Goal: Task Accomplishment & Management: Complete application form

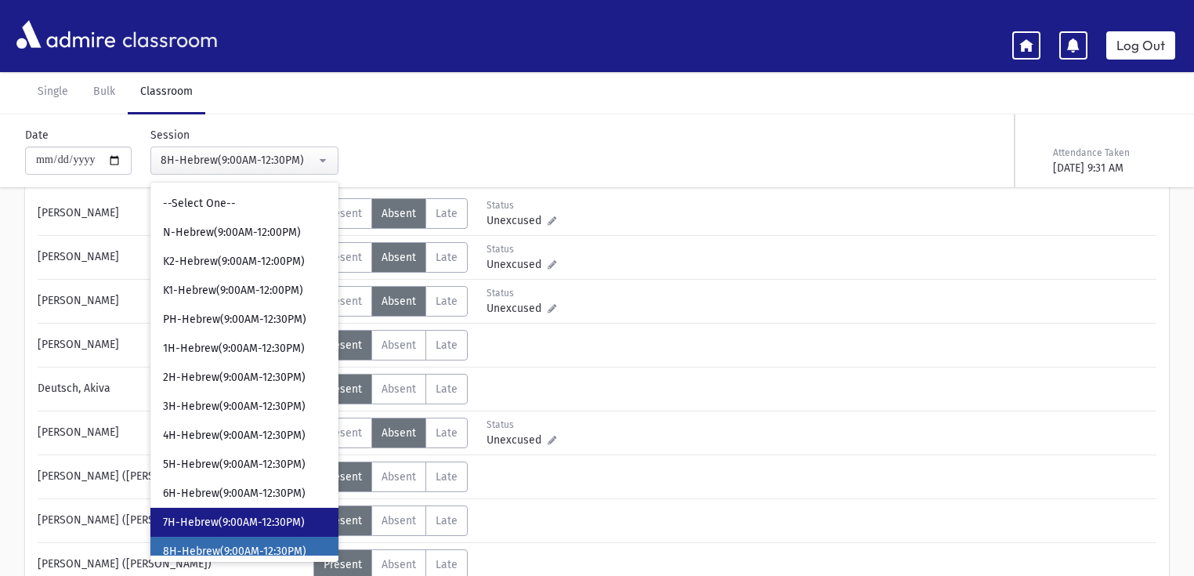
scroll to position [9, 0]
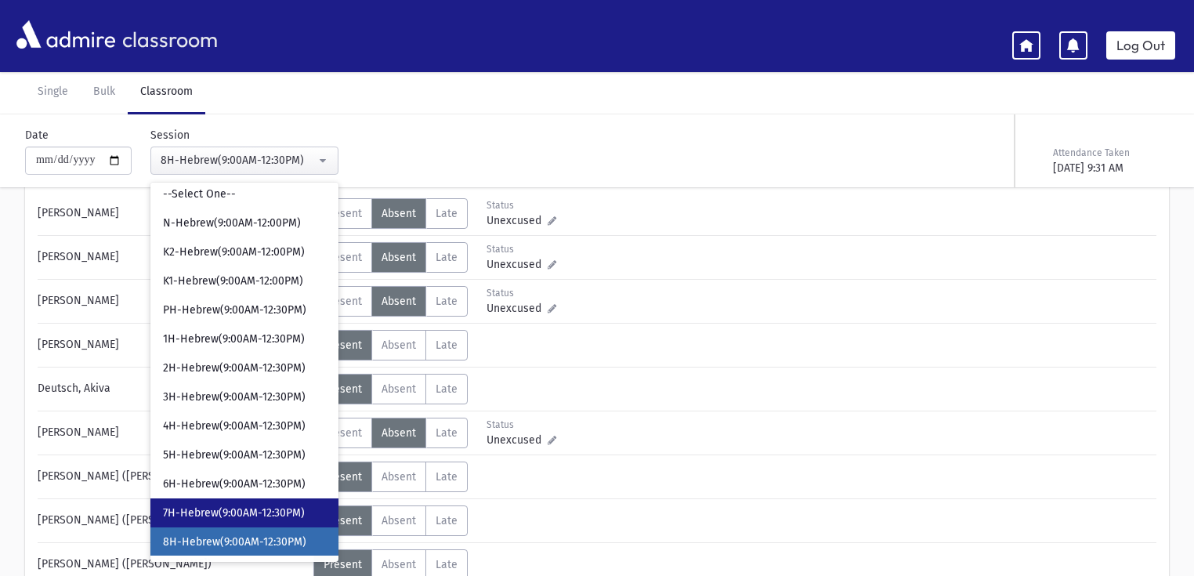
click at [260, 506] on span "7H-Hebrew(9:00AM-12:30PM)" at bounding box center [234, 513] width 142 height 16
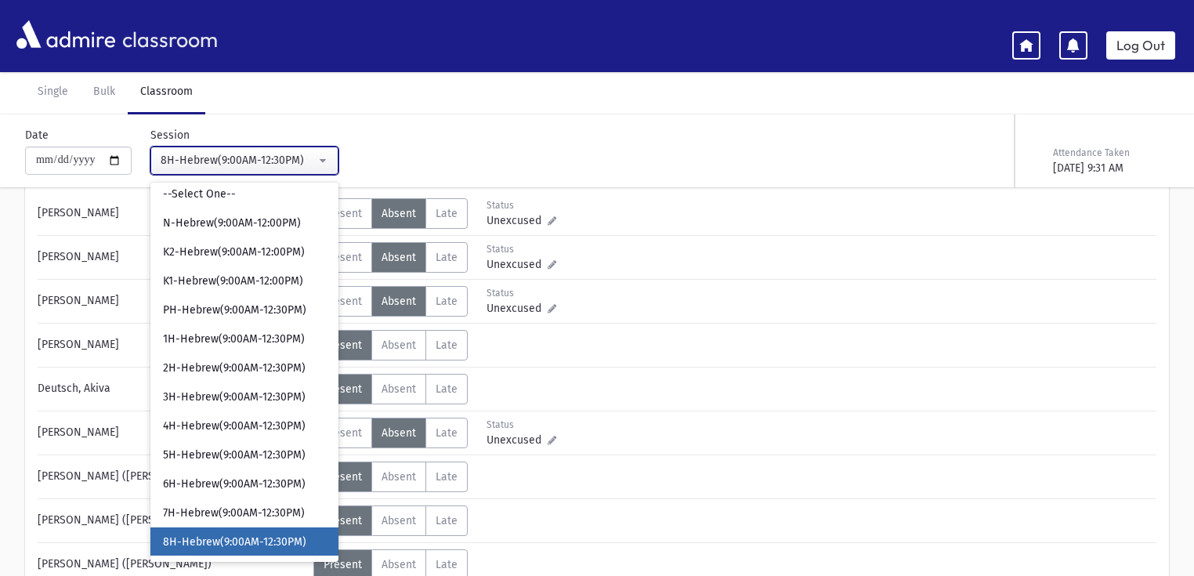
scroll to position [66, 0]
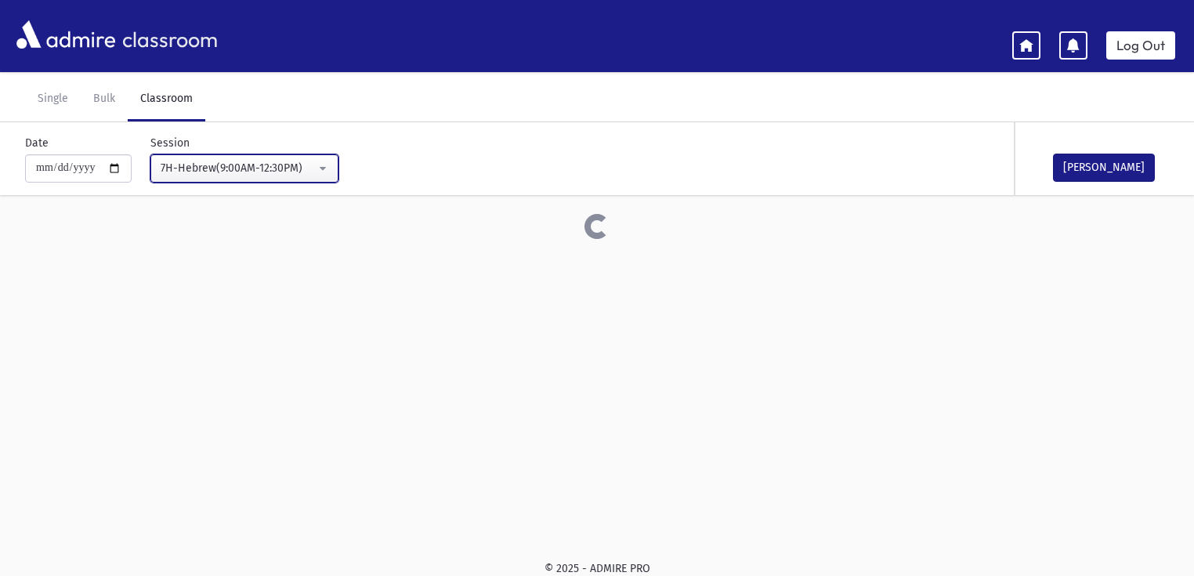
click at [276, 163] on div "7H-Hebrew(9:00AM-12:30PM)" at bounding box center [238, 168] width 155 height 16
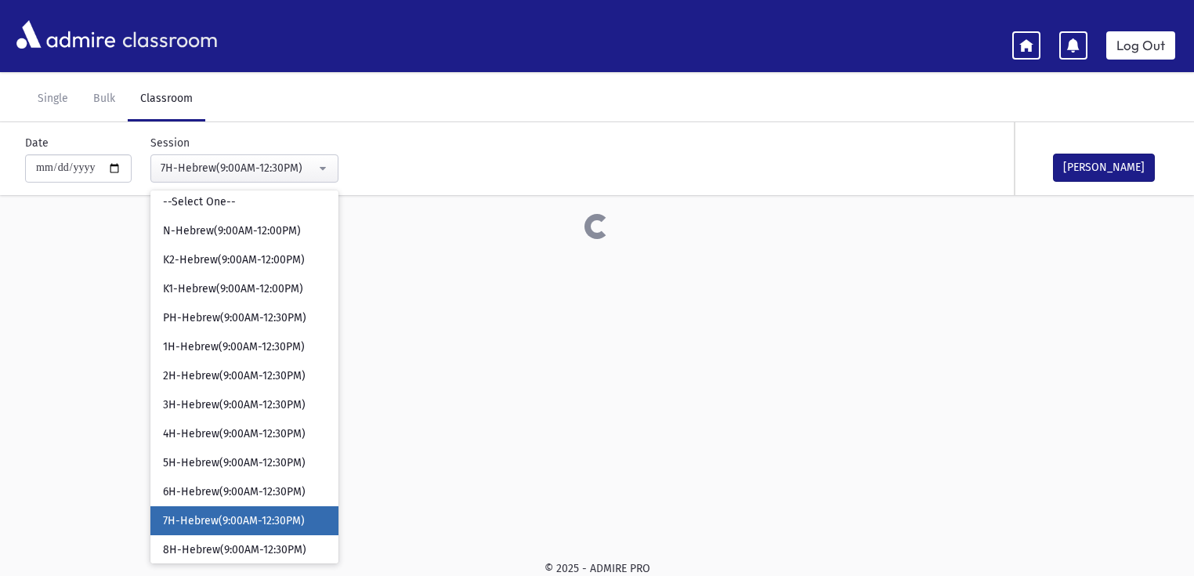
scroll to position [16, 0]
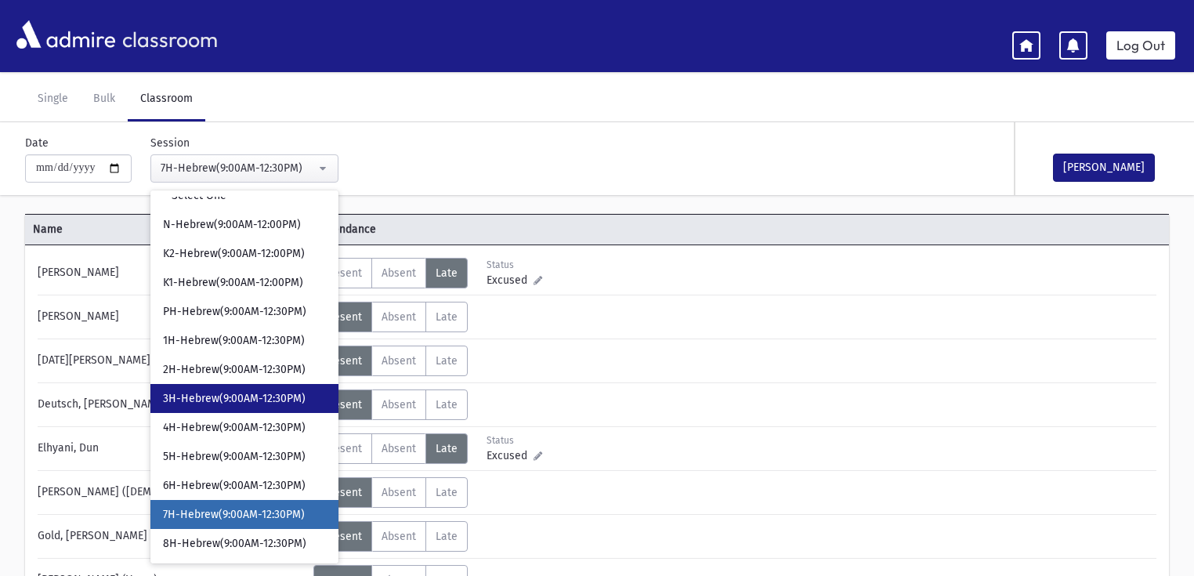
click at [238, 392] on span "3H-Hebrew(9:00AM-12:30PM)" at bounding box center [234, 399] width 143 height 16
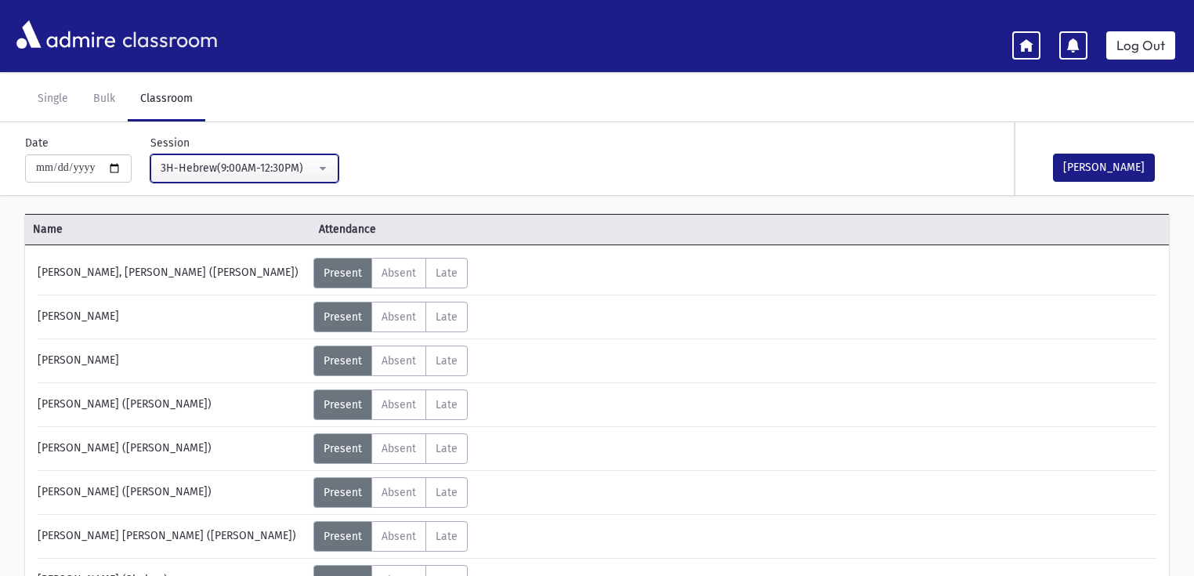
click at [231, 167] on div "3H-Hebrew(9:00AM-12:30PM)" at bounding box center [238, 168] width 155 height 16
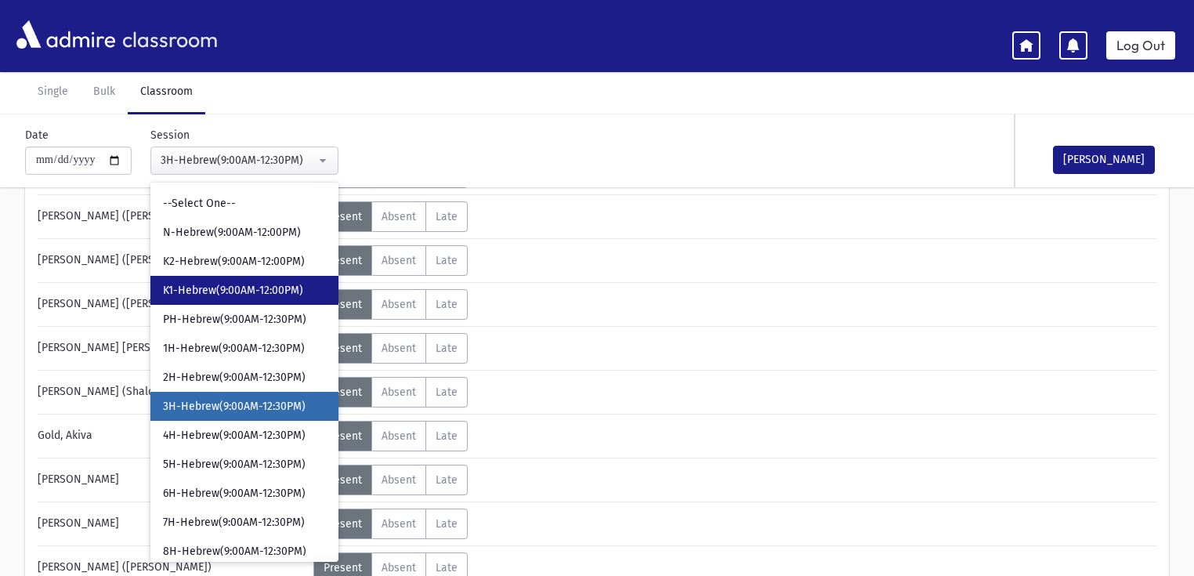
click at [253, 287] on span "K1-Hebrew(9:00AM-12:00PM)" at bounding box center [233, 291] width 140 height 16
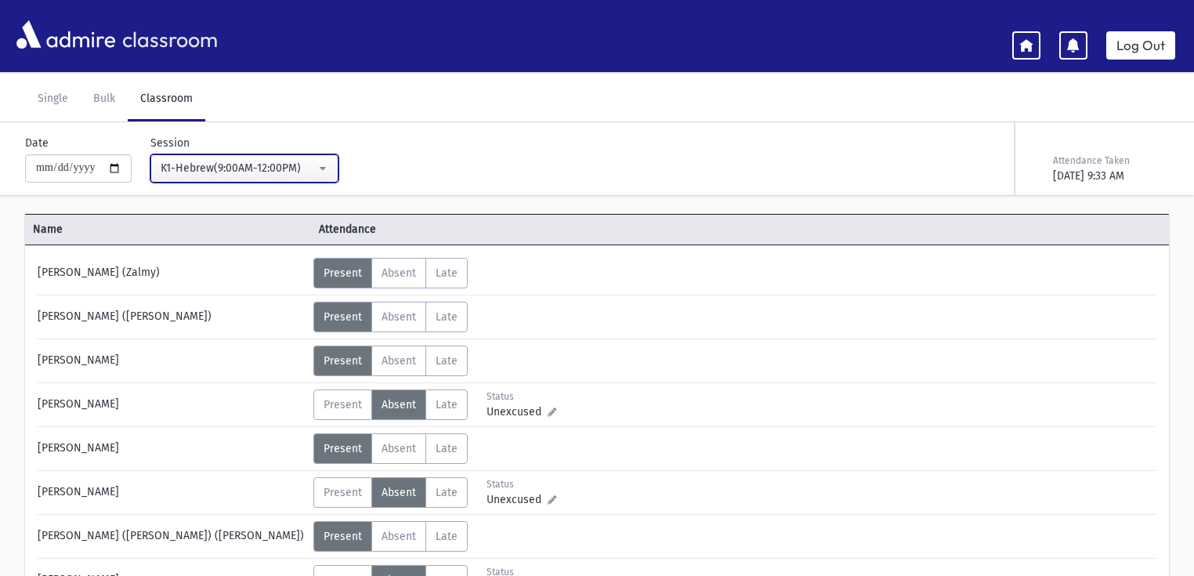
scroll to position [254, 0]
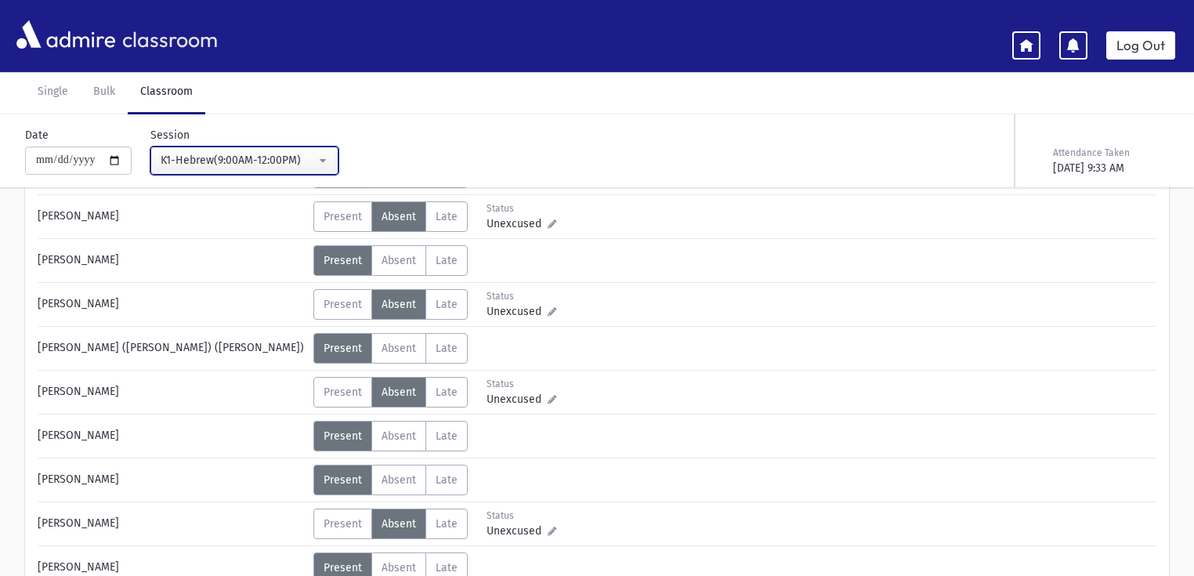
click at [242, 161] on div "K1-Hebrew(9:00AM-12:00PM)" at bounding box center [238, 160] width 155 height 16
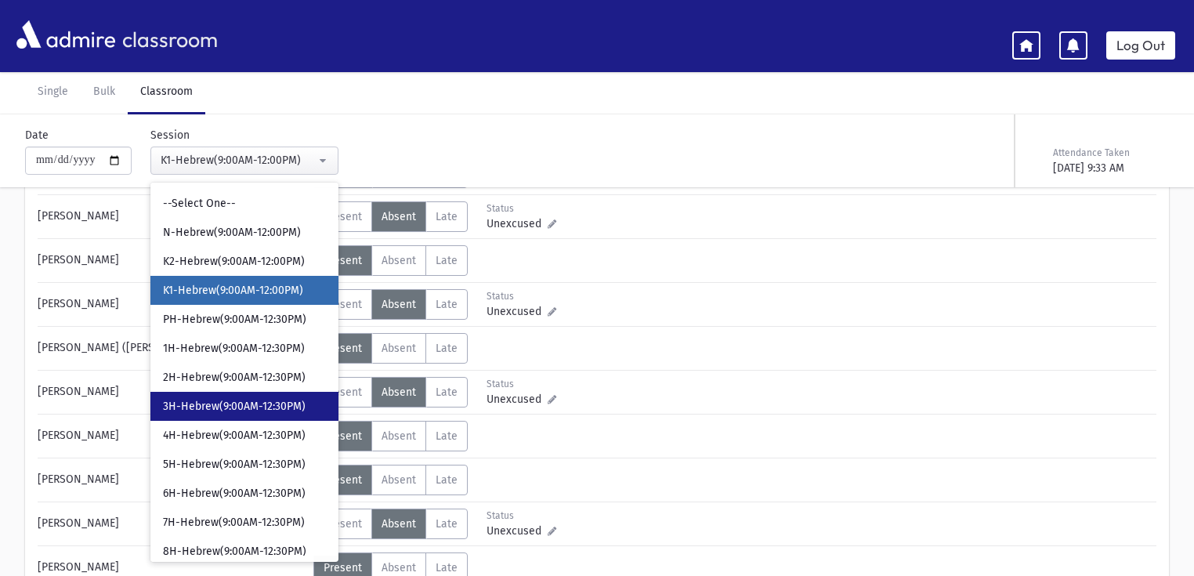
click at [222, 411] on span "3H-Hebrew(9:00AM-12:30PM)" at bounding box center [234, 407] width 143 height 16
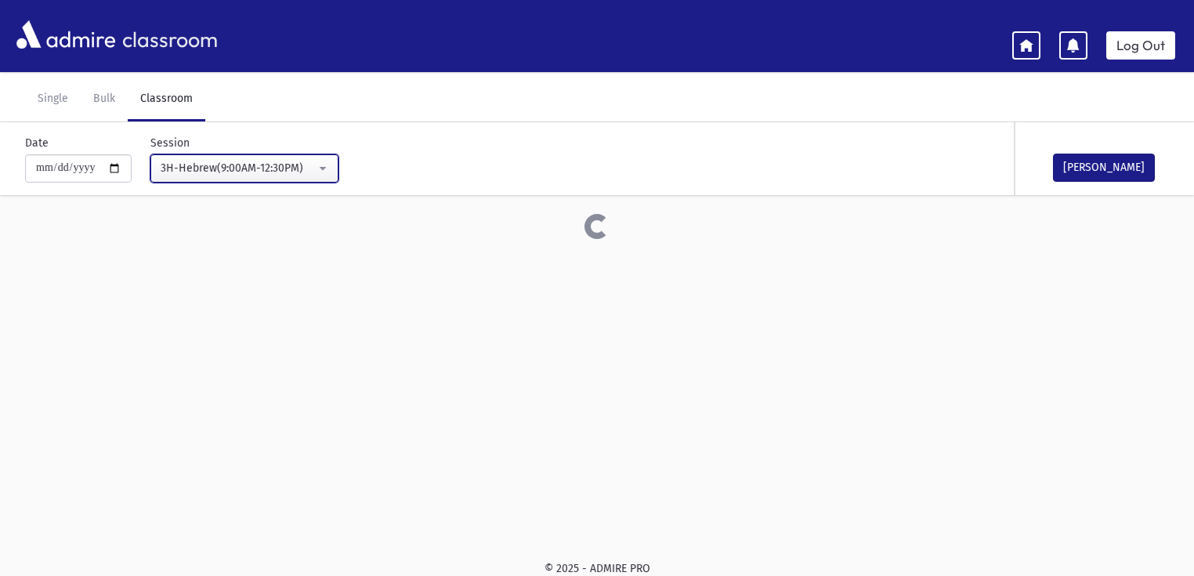
scroll to position [254, 0]
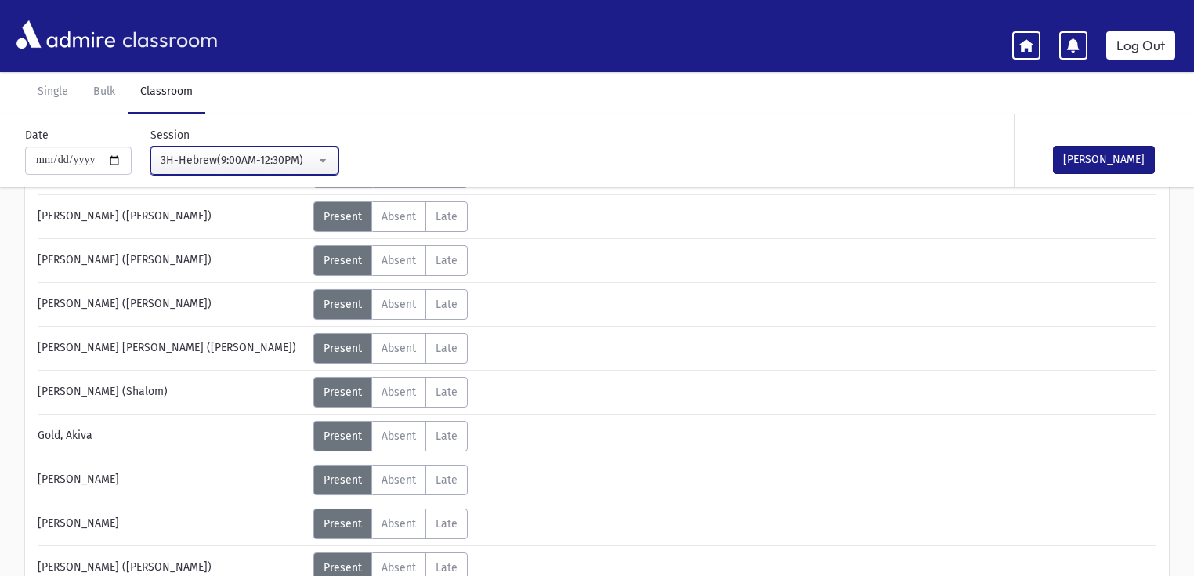
click at [245, 160] on div "3H-Hebrew(9:00AM-12:30PM)" at bounding box center [238, 160] width 155 height 16
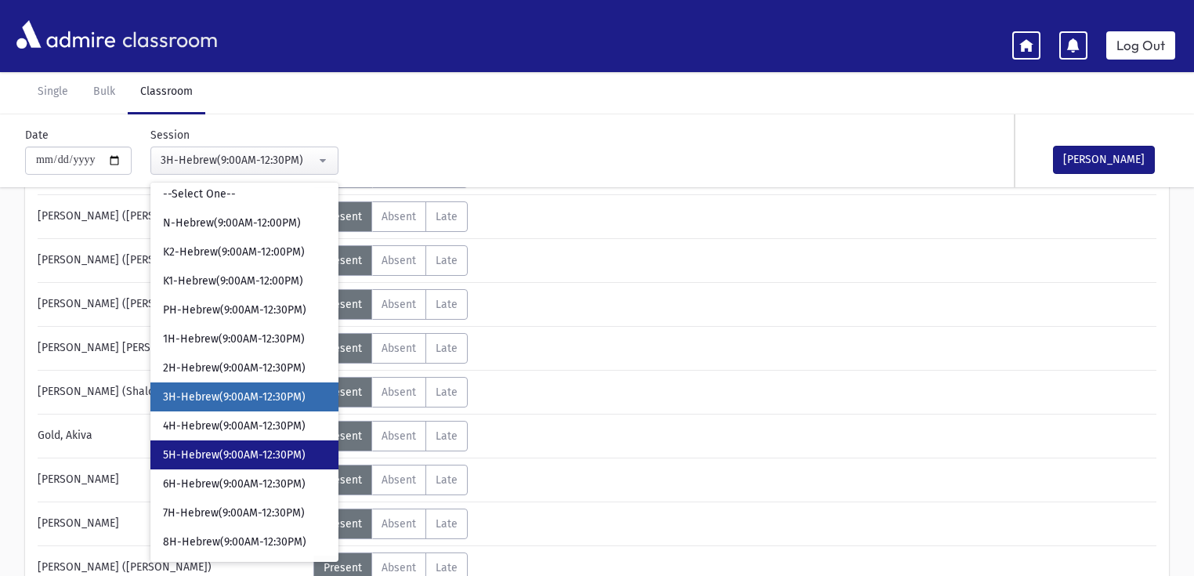
click at [269, 453] on span "5H-Hebrew(9:00AM-12:30PM)" at bounding box center [234, 455] width 143 height 16
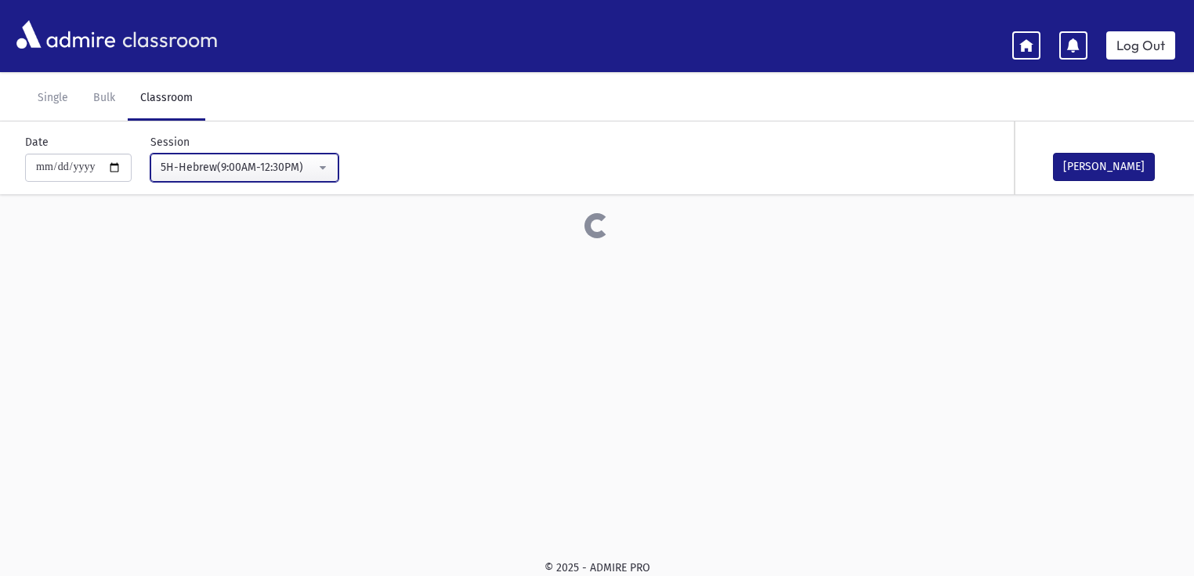
scroll to position [66, 0]
click at [241, 161] on div "5H-Hebrew(9:00AM-12:30PM)" at bounding box center [238, 168] width 155 height 16
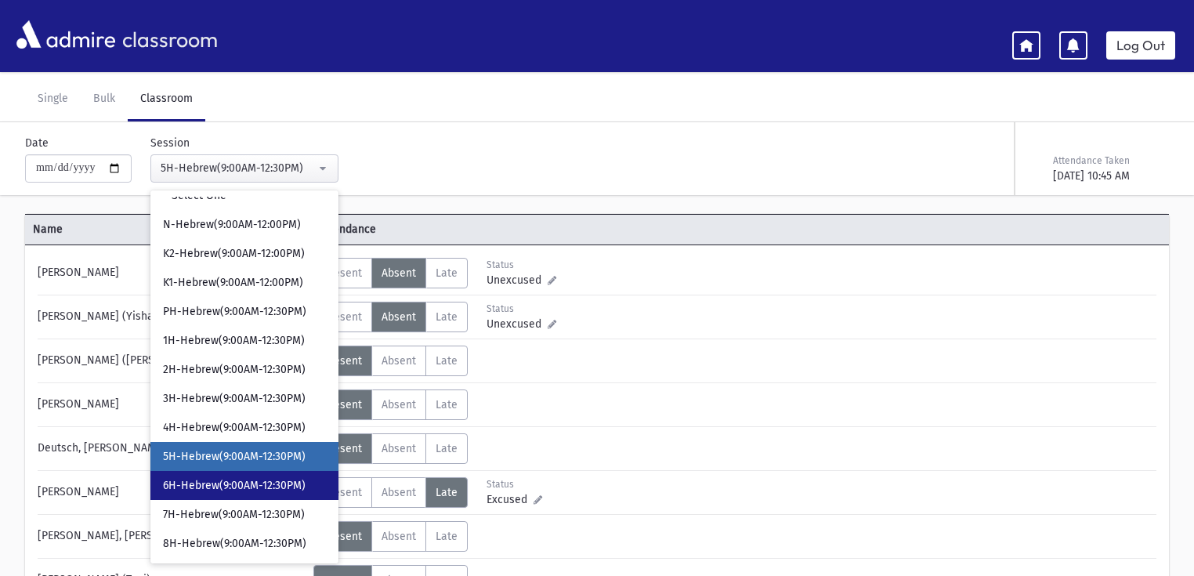
click at [243, 473] on link "6H-Hebrew(9:00AM-12:30PM)" at bounding box center [244, 485] width 188 height 29
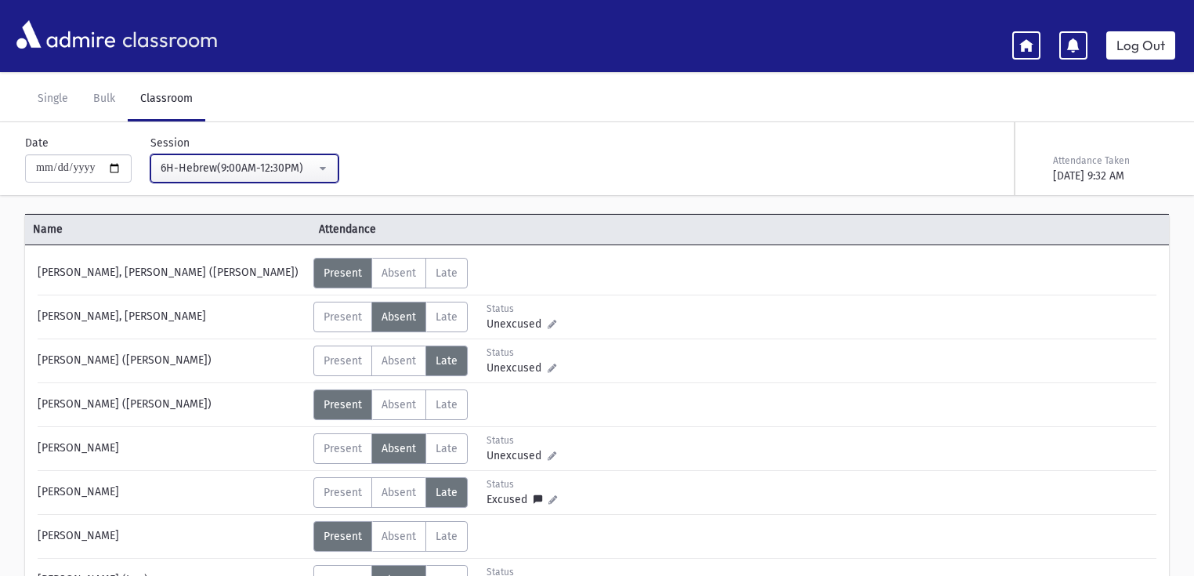
click at [254, 166] on div "6H-Hebrew(9:00AM-12:30PM)" at bounding box center [238, 168] width 155 height 16
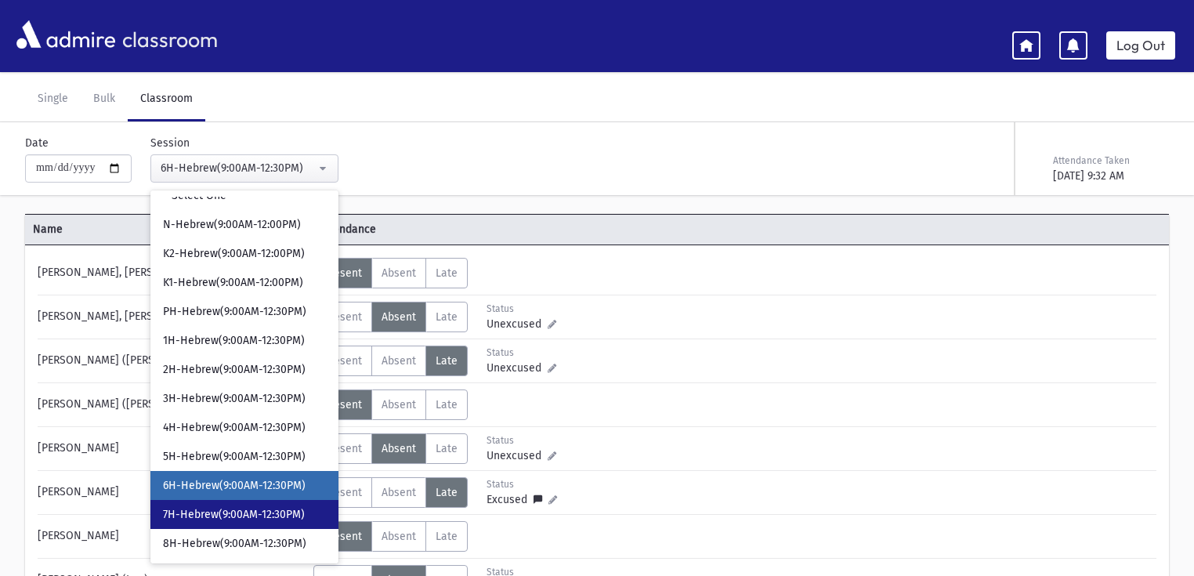
click at [257, 507] on span "7H-Hebrew(9:00AM-12:30PM)" at bounding box center [234, 515] width 142 height 16
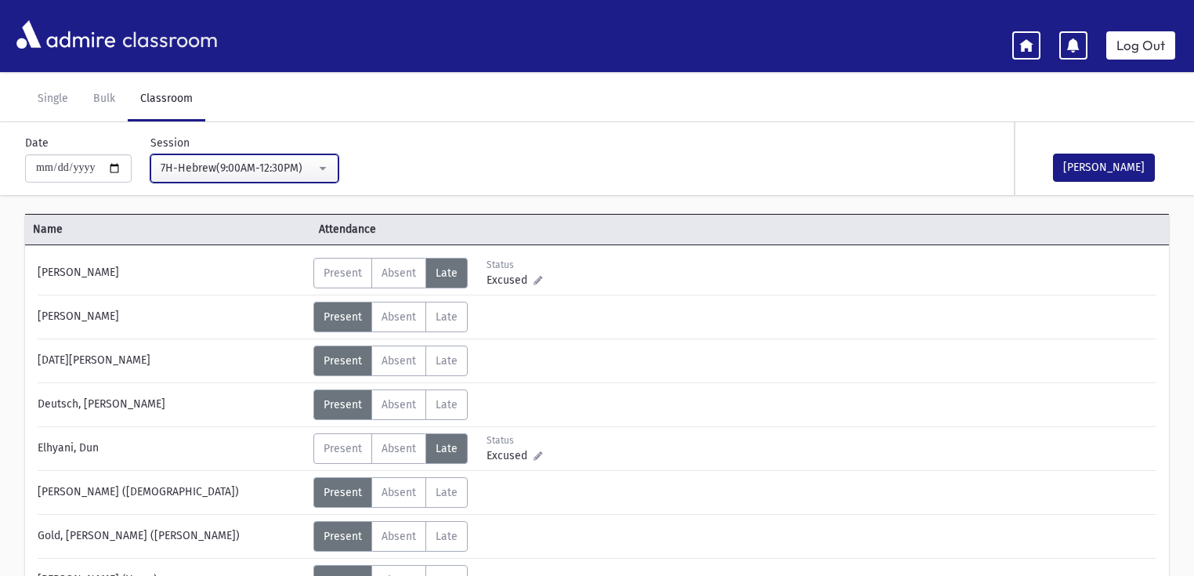
click at [275, 163] on div "7H-Hebrew(9:00AM-12:30PM)" at bounding box center [238, 168] width 155 height 16
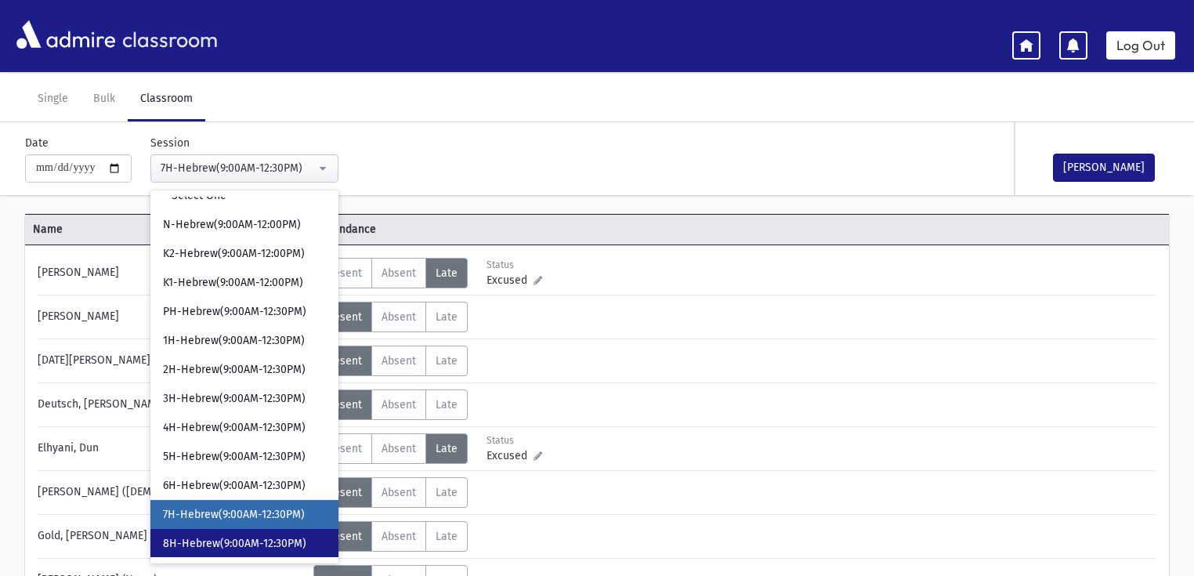
click at [246, 541] on span "8H-Hebrew(9:00AM-12:30PM)" at bounding box center [234, 544] width 143 height 16
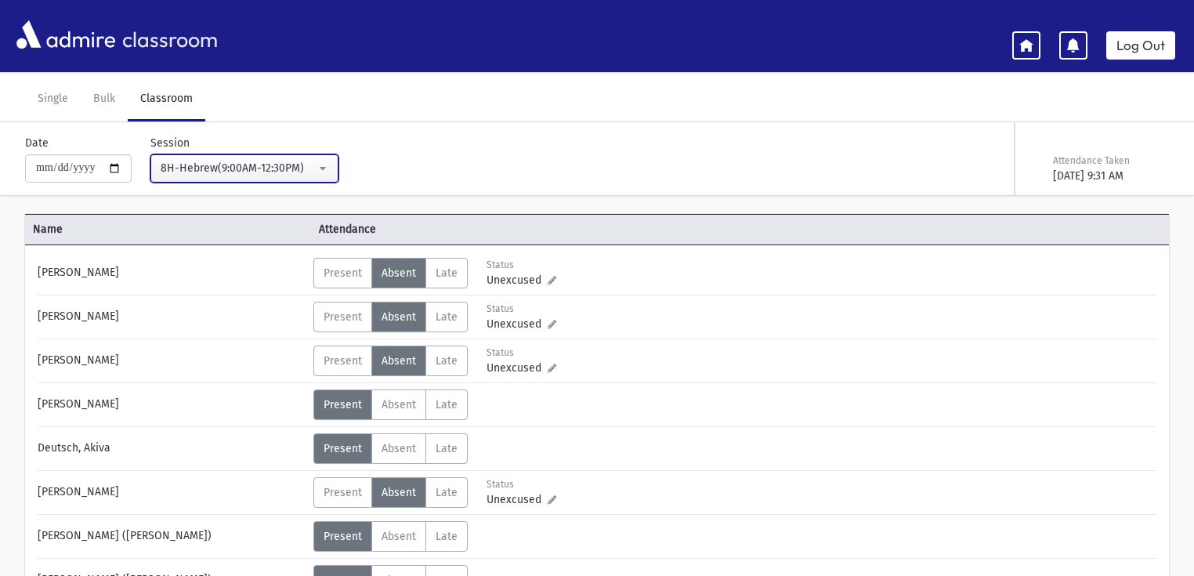
click at [288, 160] on div "8H-Hebrew(9:00AM-12:30PM)" at bounding box center [238, 168] width 155 height 16
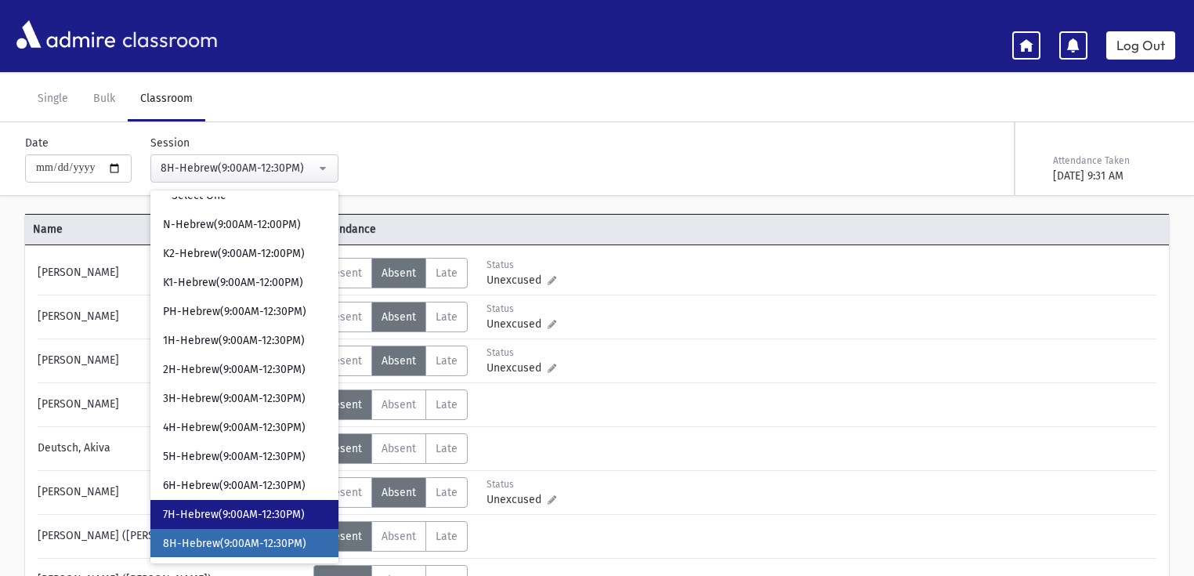
click at [237, 515] on span "7H-Hebrew(9:00AM-12:30PM)" at bounding box center [234, 515] width 142 height 16
select select "****"
